Goal: Transaction & Acquisition: Purchase product/service

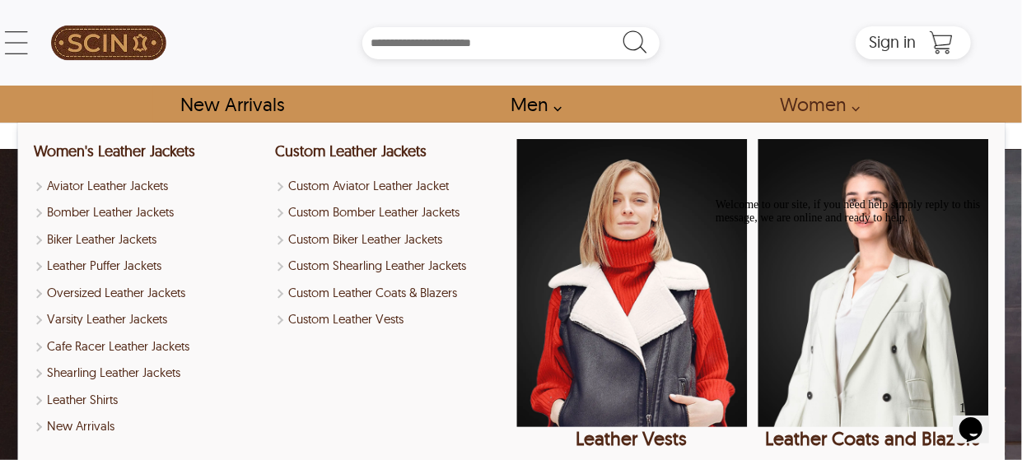
click at [804, 97] on link "Women" at bounding box center [815, 104] width 108 height 37
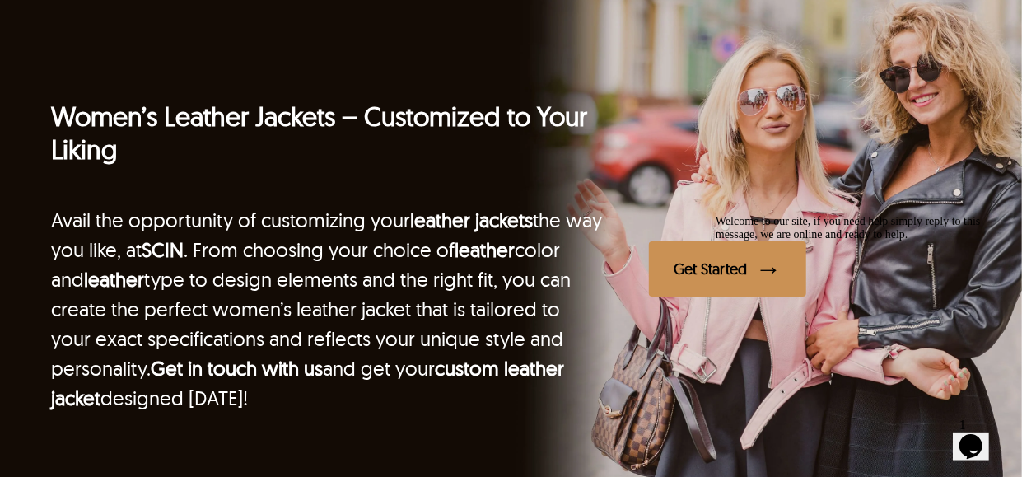
scroll to position [3057, 0]
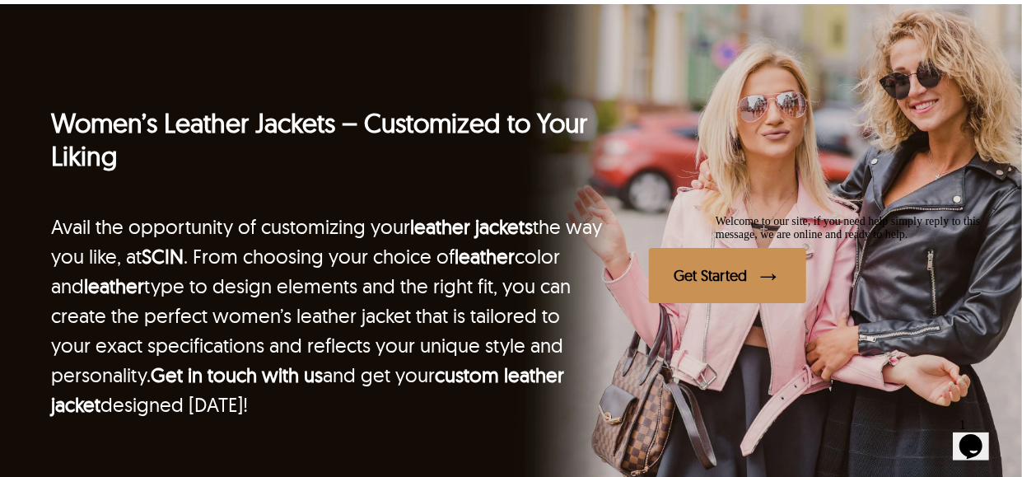
click at [629, 208] on div "Women’s Leather Jackets – Customized to Your Liking Avail the opportunity of cu…" at bounding box center [511, 287] width 920 height 362
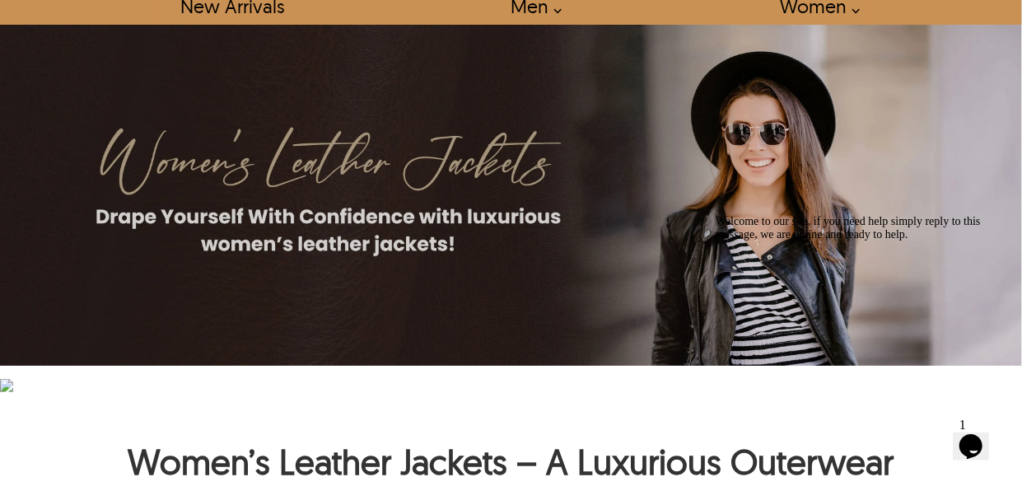
scroll to position [0, 0]
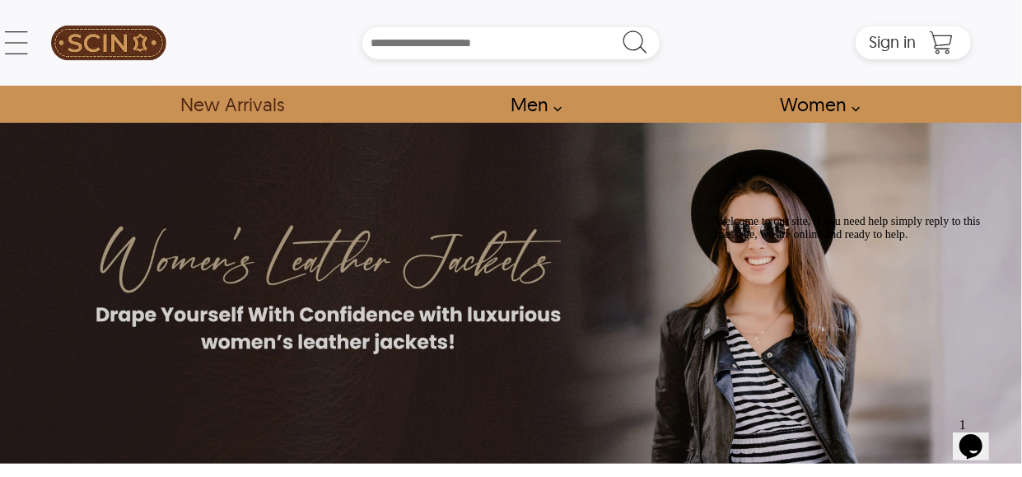
click at [278, 100] on link "New Arrivals" at bounding box center [231, 104] width 141 height 37
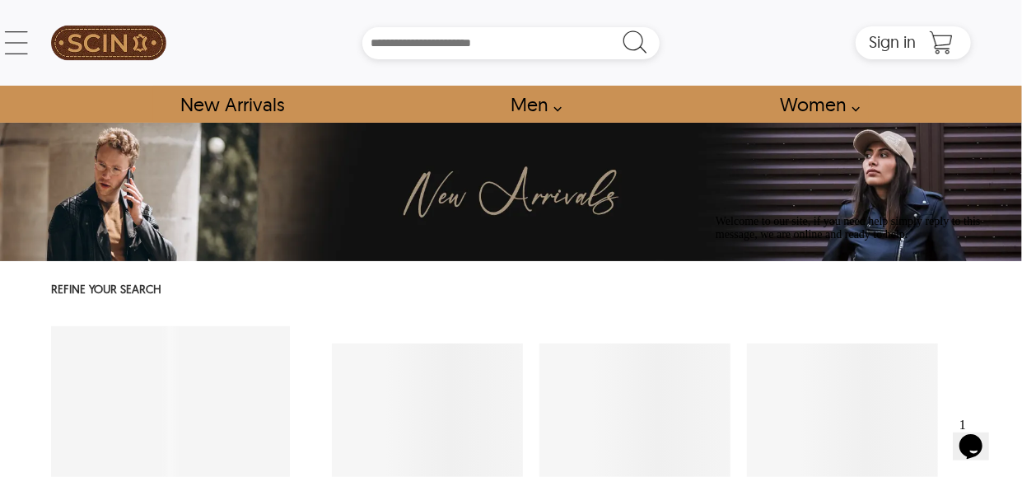
select select "********"
